Goal: Find specific page/section: Find specific page/section

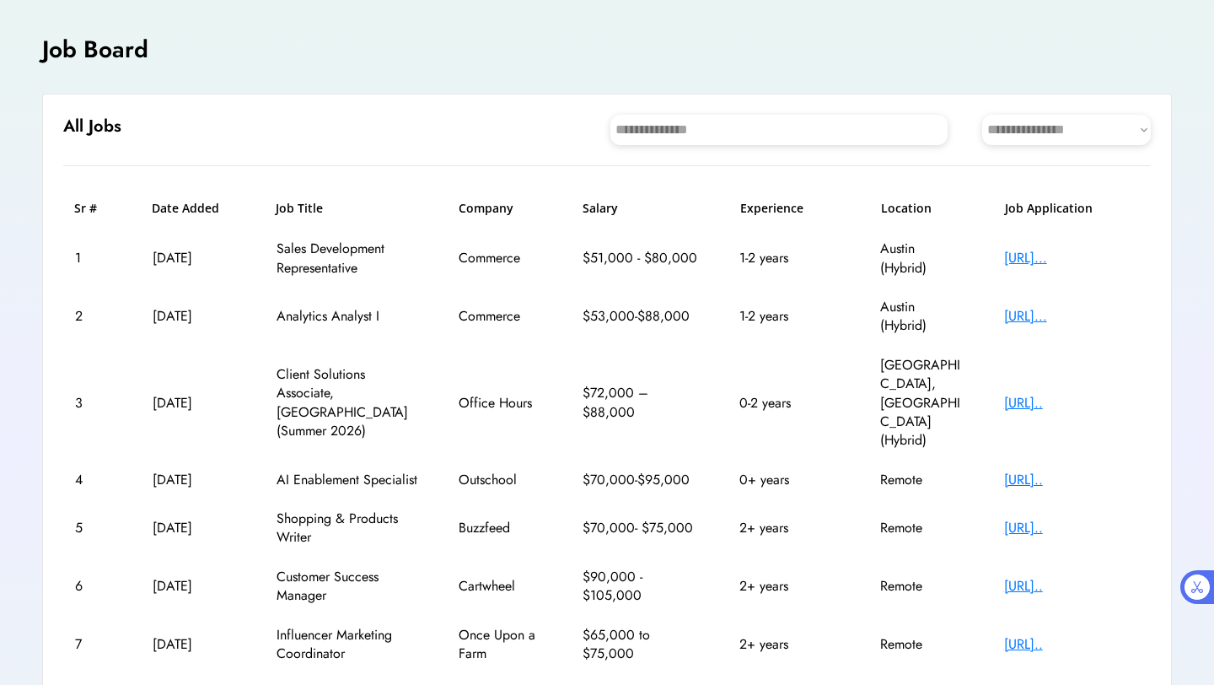
scroll to position [305, 0]
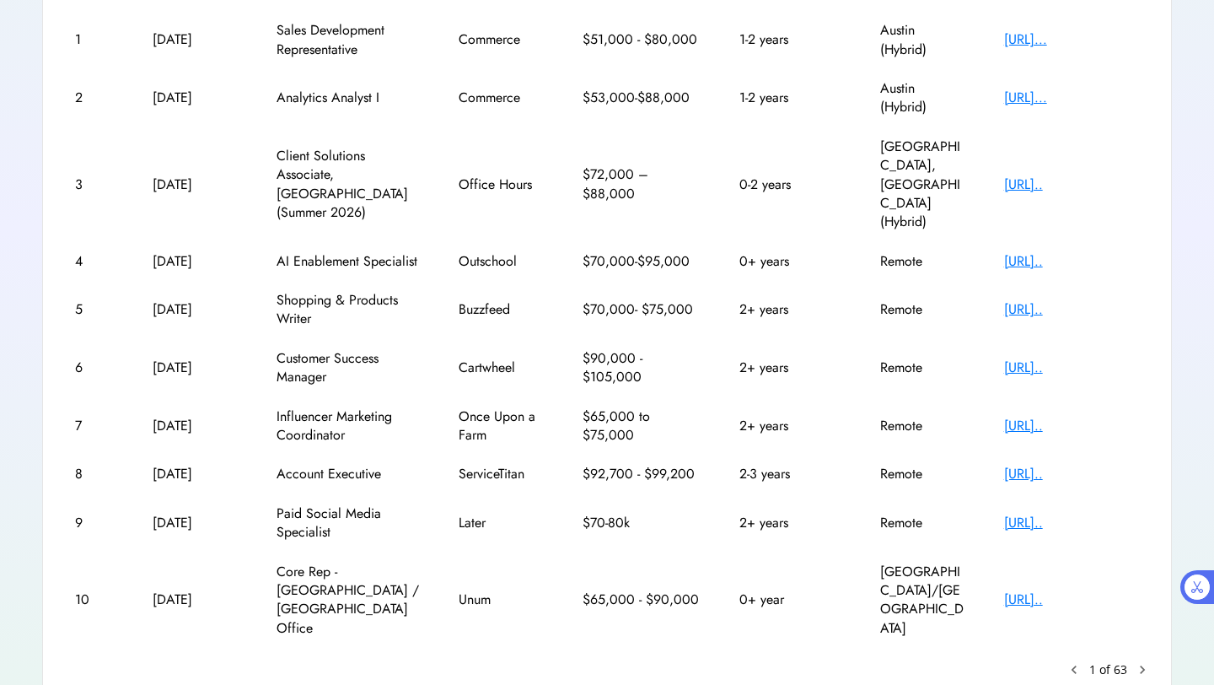
click at [1140, 661] on text "chevron_right" at bounding box center [1142, 669] width 17 height 17
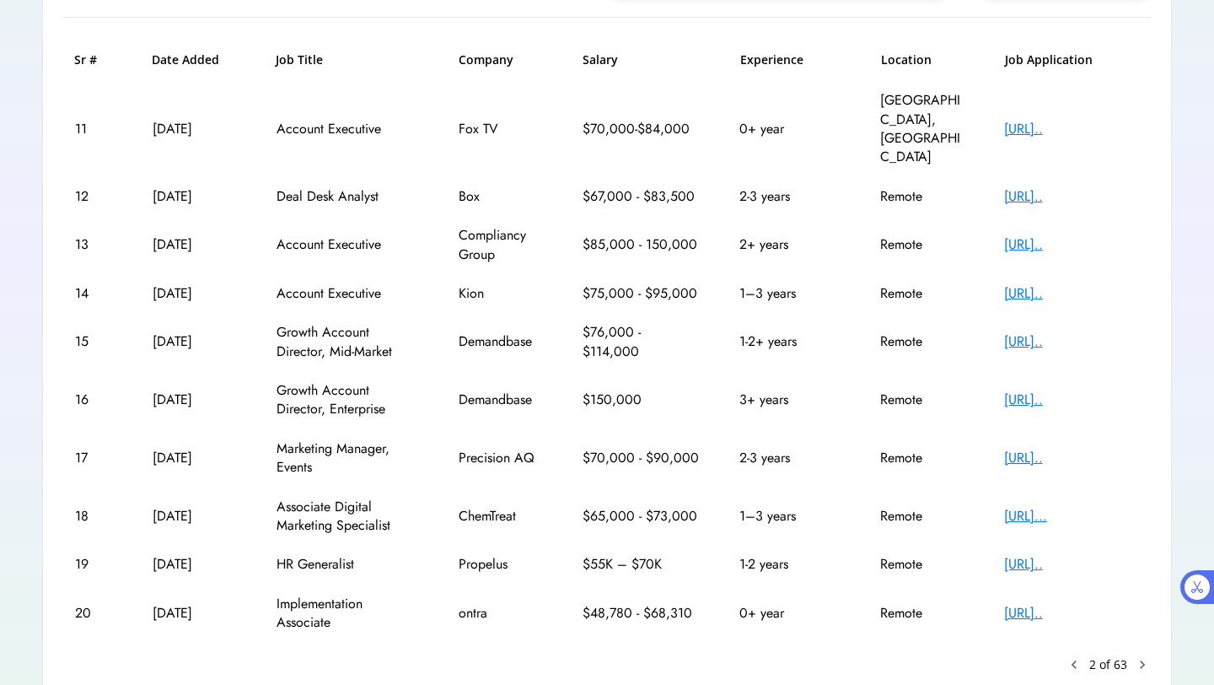
scroll to position [245, 0]
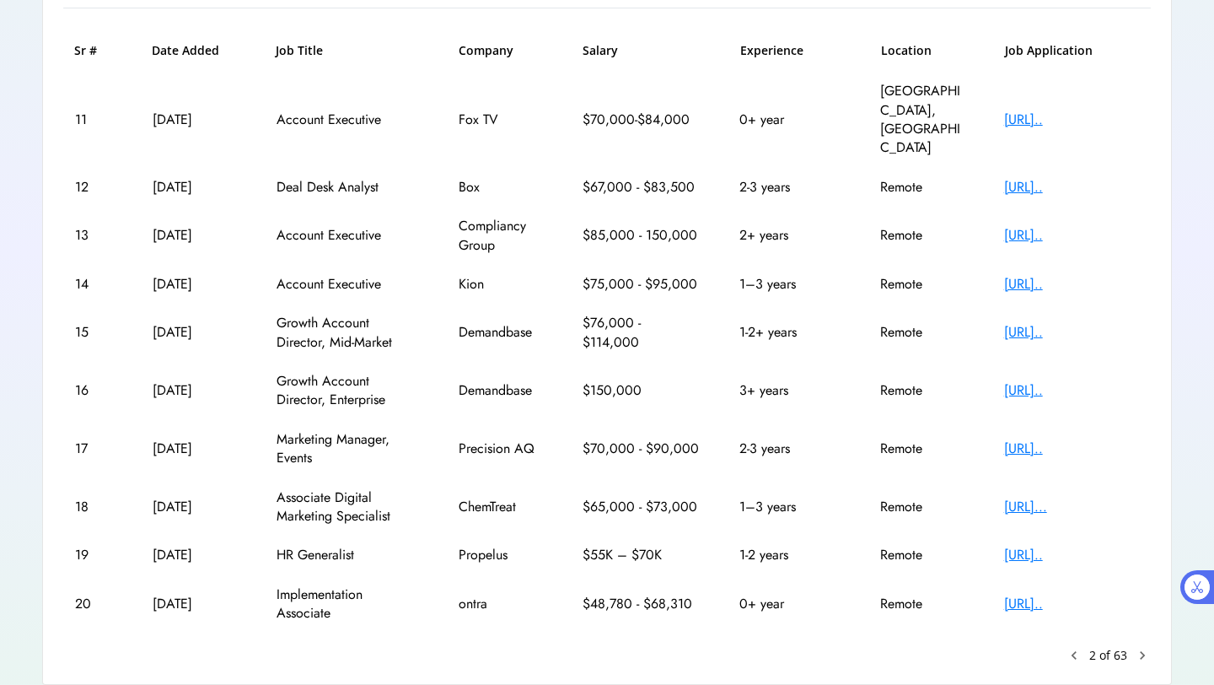
click at [1144, 647] on text "chevron_right" at bounding box center [1142, 655] width 17 height 17
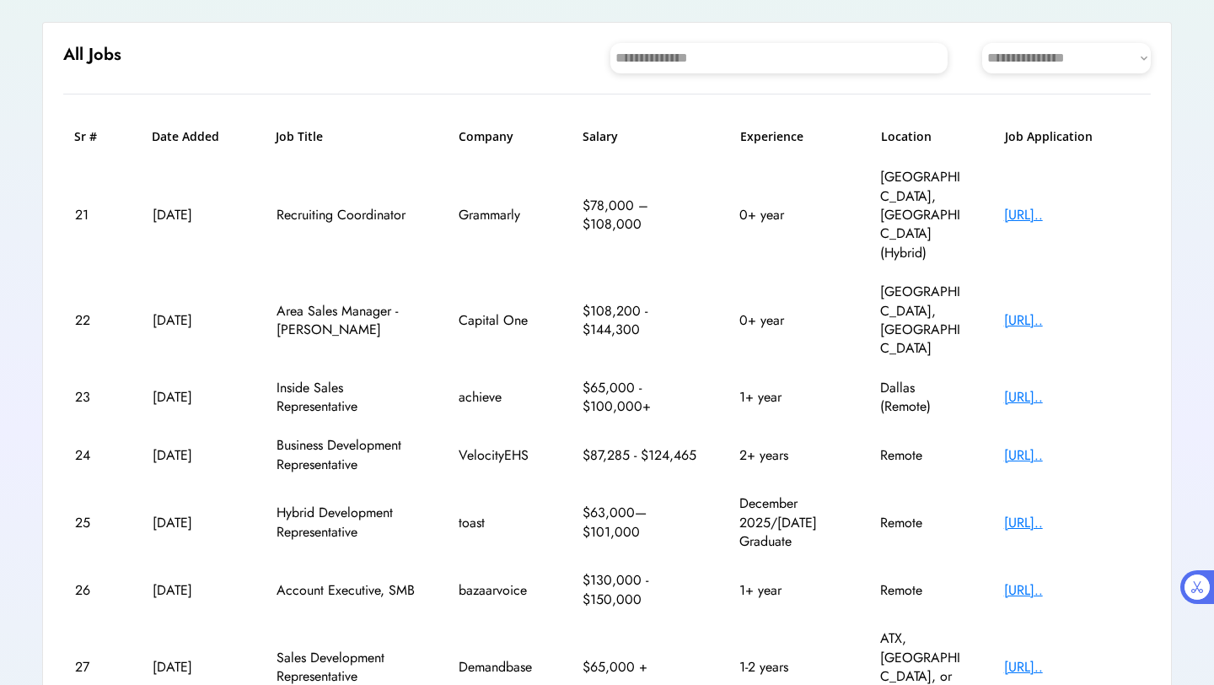
scroll to position [362, 0]
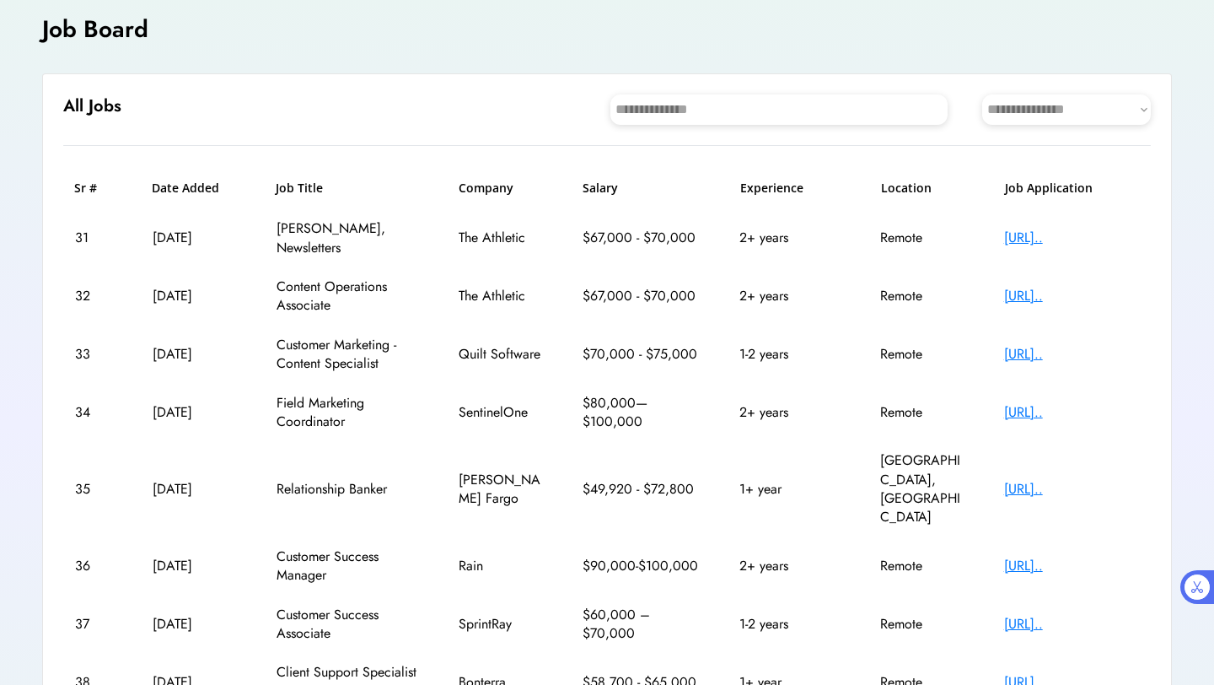
scroll to position [286, 0]
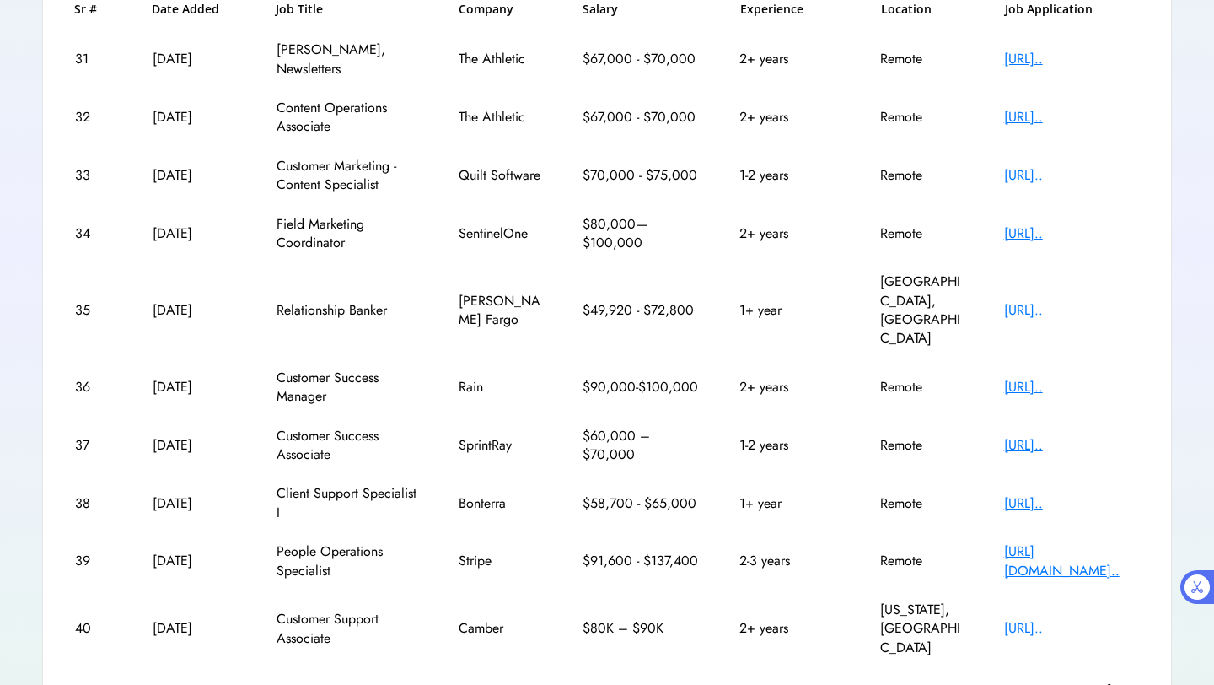
click at [1075, 681] on text "keyboard_arrow_left" at bounding box center [1074, 689] width 17 height 17
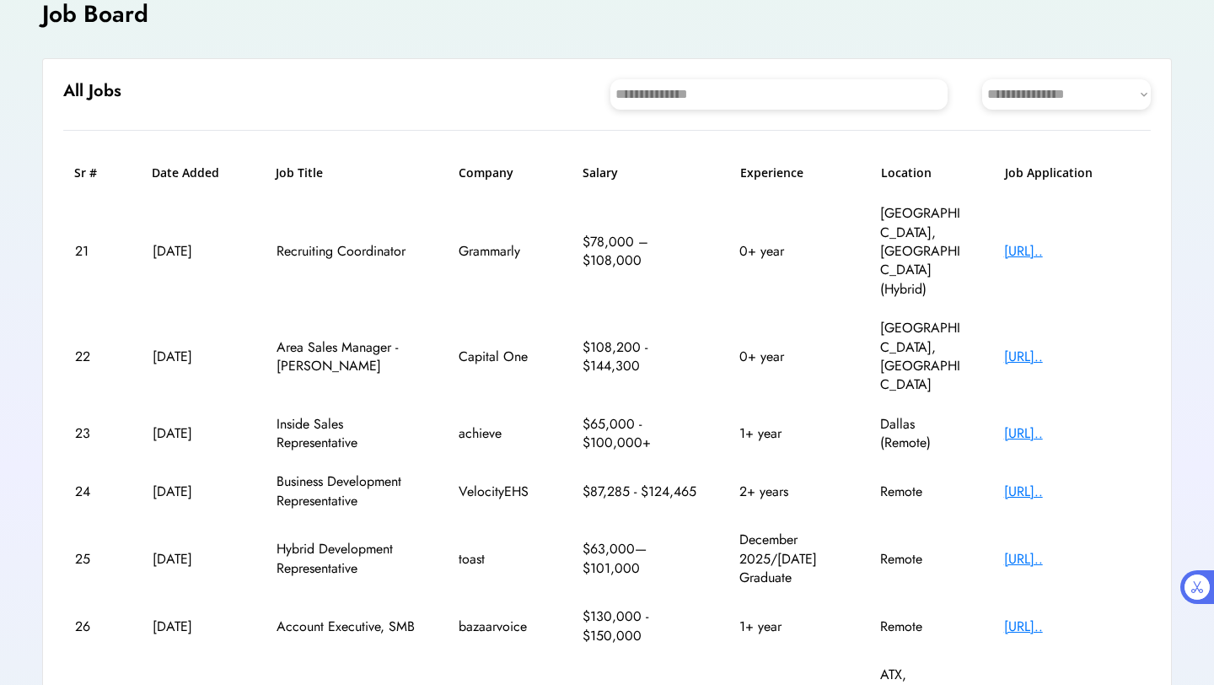
scroll to position [362, 0]
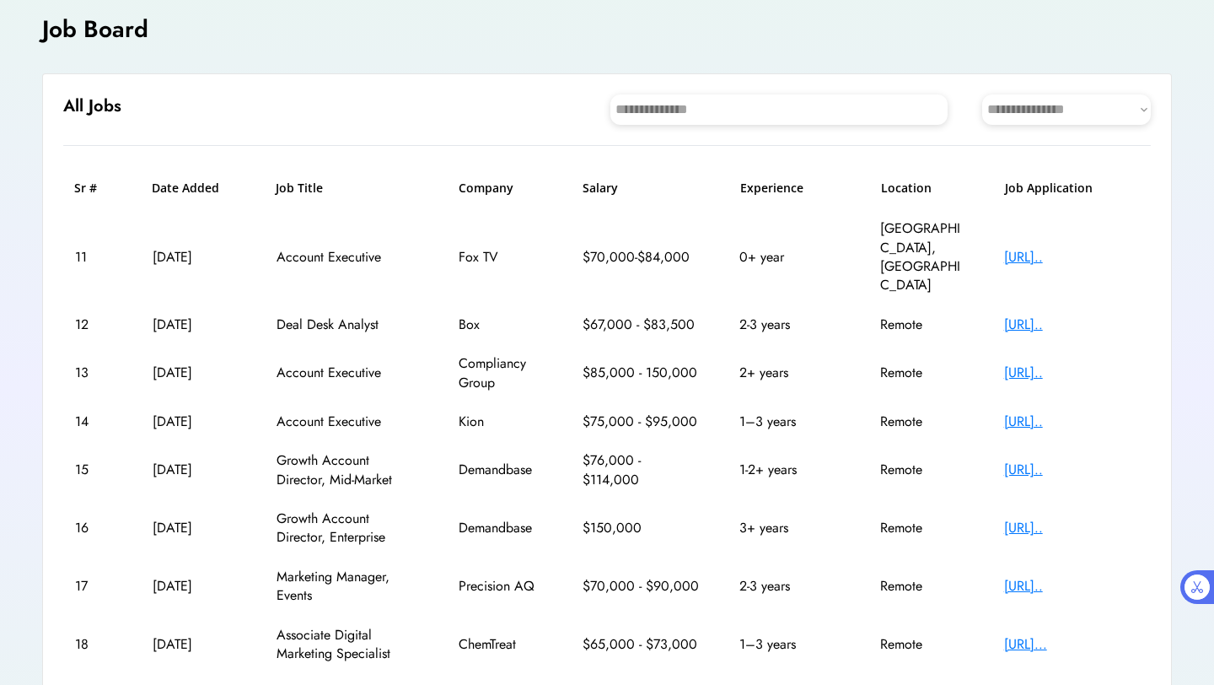
scroll to position [267, 0]
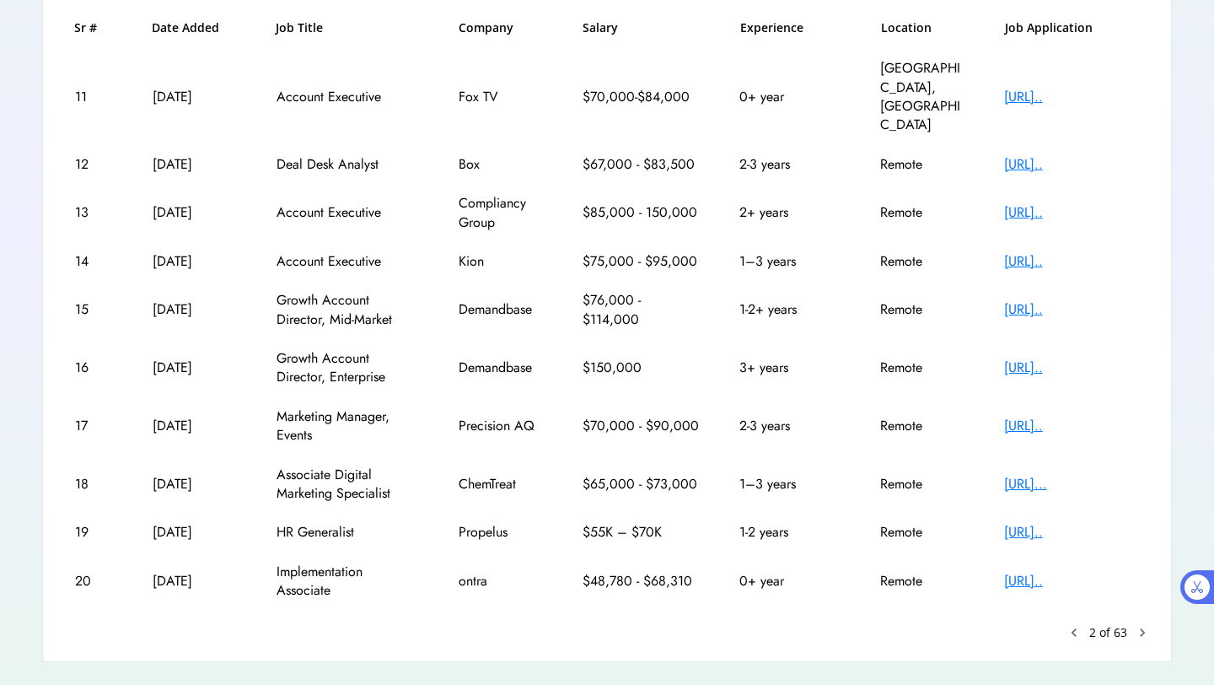
click at [1075, 624] on text "keyboard_arrow_left" at bounding box center [1074, 632] width 17 height 17
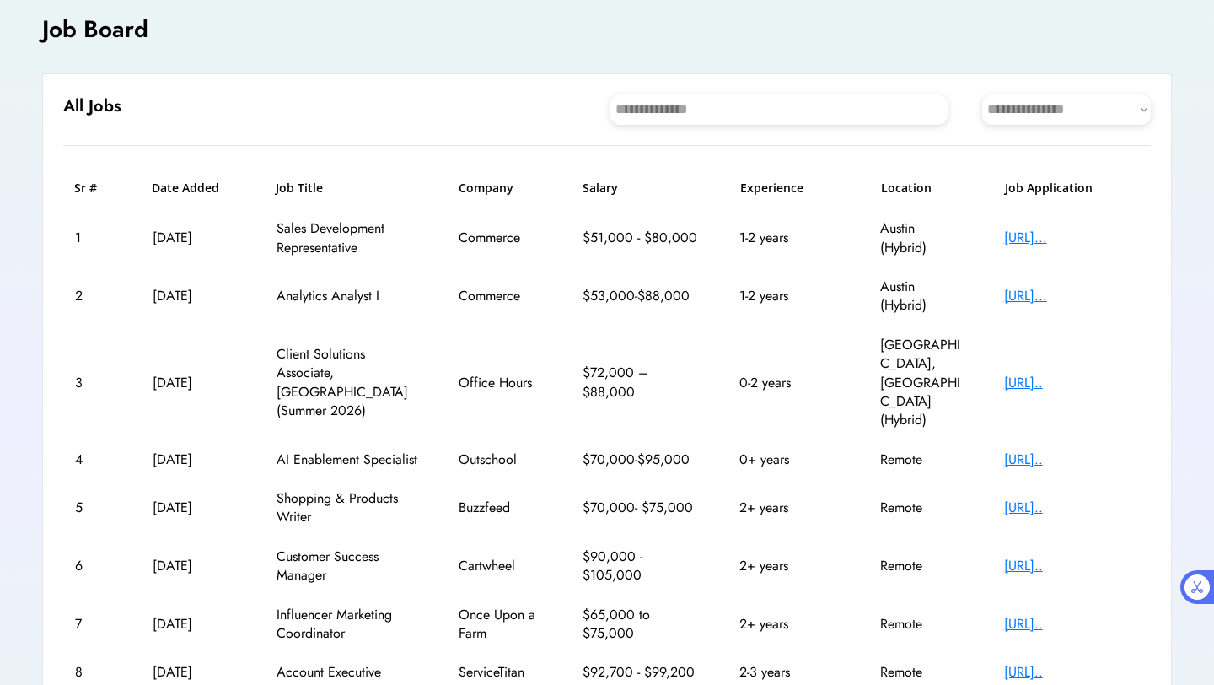
scroll to position [305, 0]
